Goal: Task Accomplishment & Management: Use online tool/utility

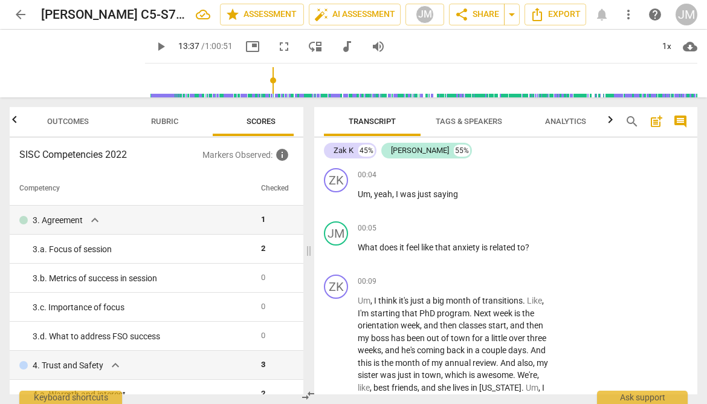
scroll to position [4065, 0]
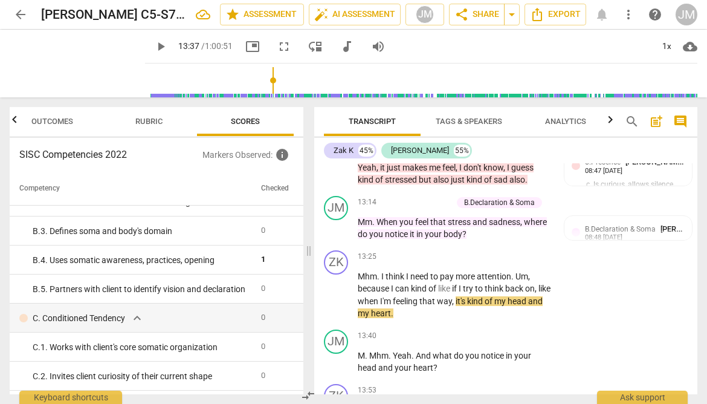
click at [154, 44] on span "play_arrow" at bounding box center [161, 46] width 15 height 15
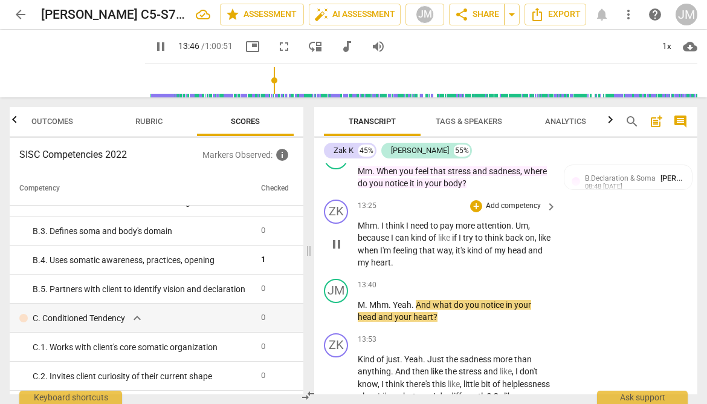
scroll to position [4120, 0]
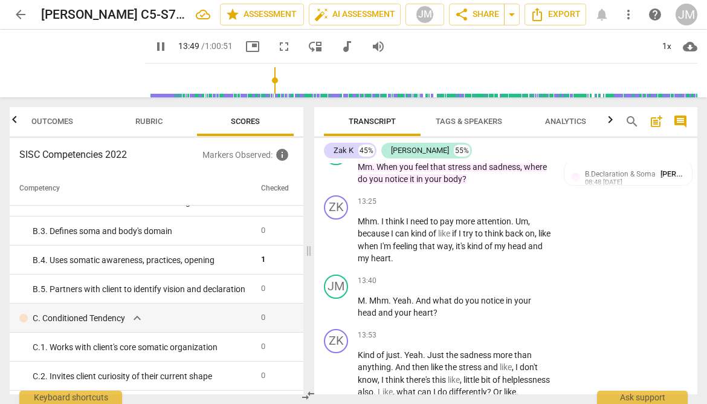
click at [154, 47] on span "pause" at bounding box center [161, 46] width 15 height 15
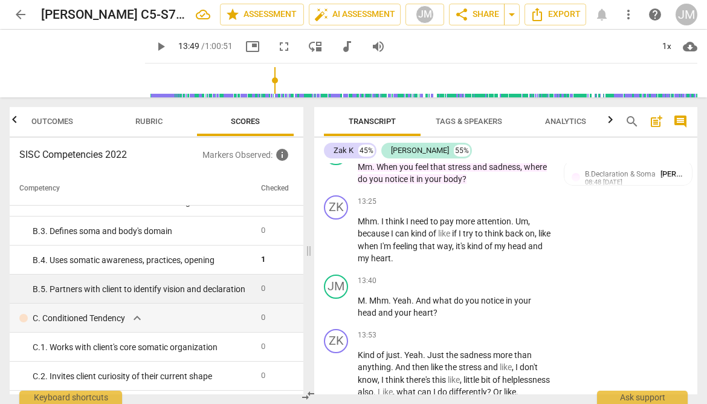
type input "830"
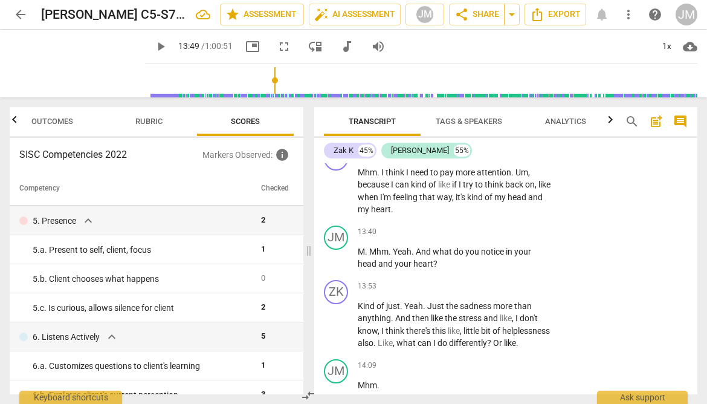
scroll to position [285, 0]
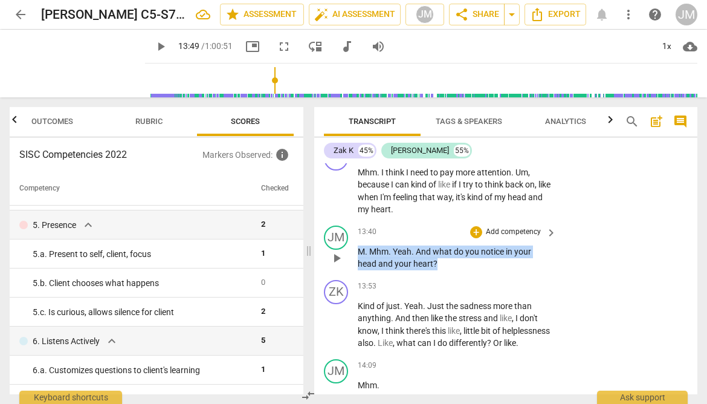
drag, startPoint x: 358, startPoint y: 250, endPoint x: 464, endPoint y: 262, distance: 106.5
click at [464, 262] on p "M . Mhm . Yeah . And what do you notice in your head and your heart ?" at bounding box center [454, 257] width 193 height 25
click at [445, 245] on div "+" at bounding box center [447, 247] width 12 height 12
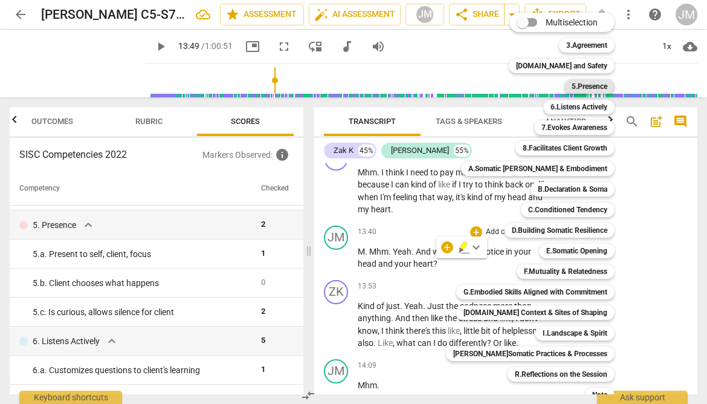
click at [575, 86] on b "5.Presence" at bounding box center [590, 86] width 36 height 15
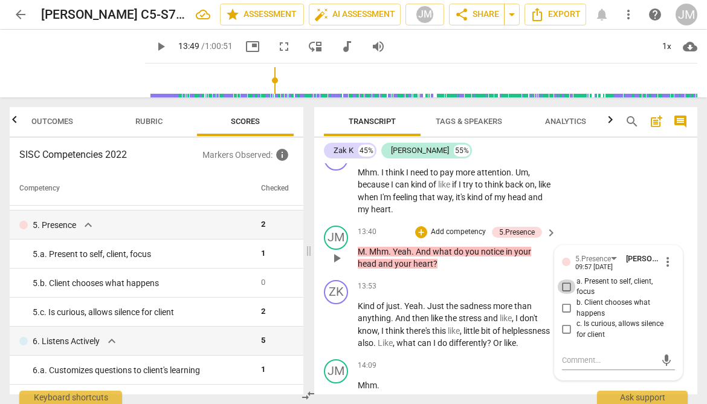
click at [567, 286] on input "a. Present to self, client, focus" at bounding box center [566, 286] width 19 height 15
checkbox input "true"
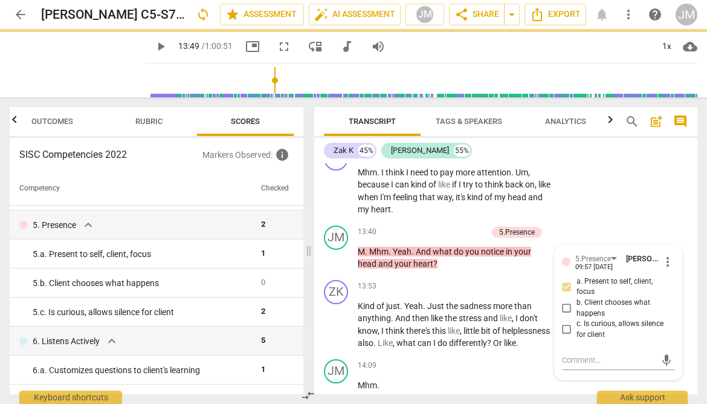
click at [154, 47] on span "play_arrow" at bounding box center [161, 46] width 15 height 15
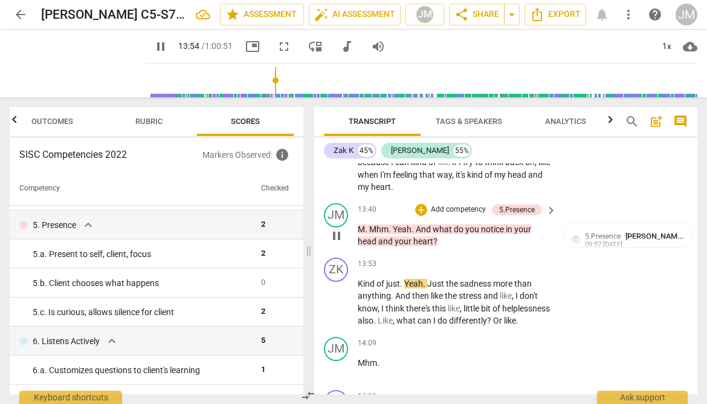
scroll to position [4195, 0]
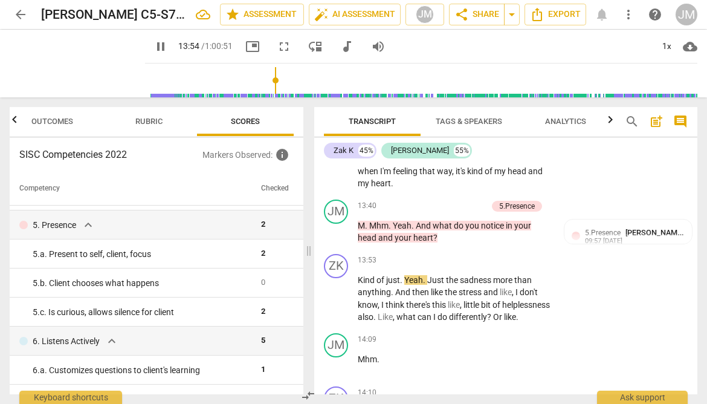
click at [154, 50] on span "pause" at bounding box center [161, 46] width 15 height 15
click at [154, 44] on span "play_arrow" at bounding box center [161, 46] width 15 height 15
click at [337, 230] on span "play_arrow" at bounding box center [336, 232] width 15 height 15
type input "820"
